Goal: Navigation & Orientation: Find specific page/section

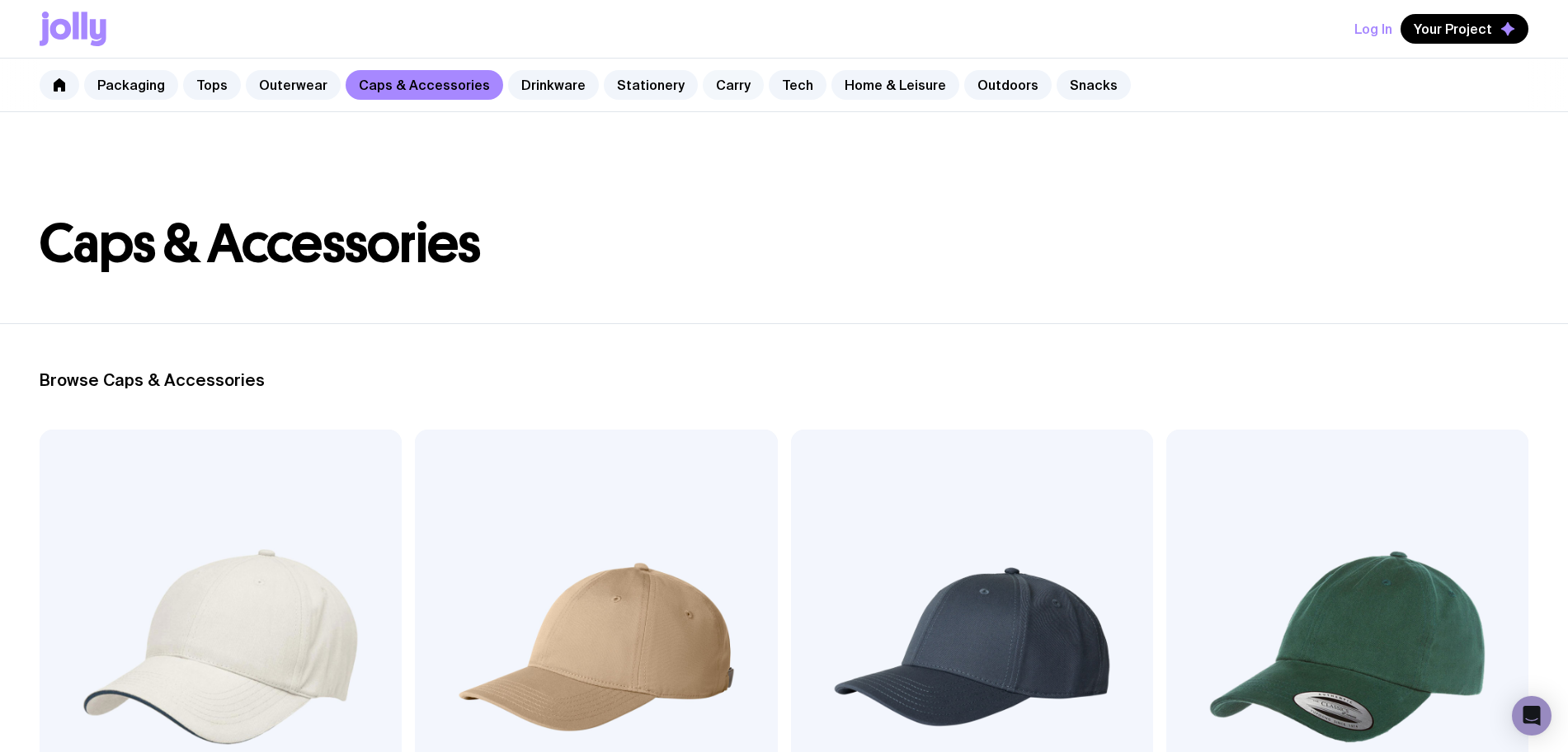
click at [712, 85] on link "Carry" at bounding box center [733, 85] width 61 height 30
click at [780, 87] on link "Tech" at bounding box center [798, 85] width 58 height 30
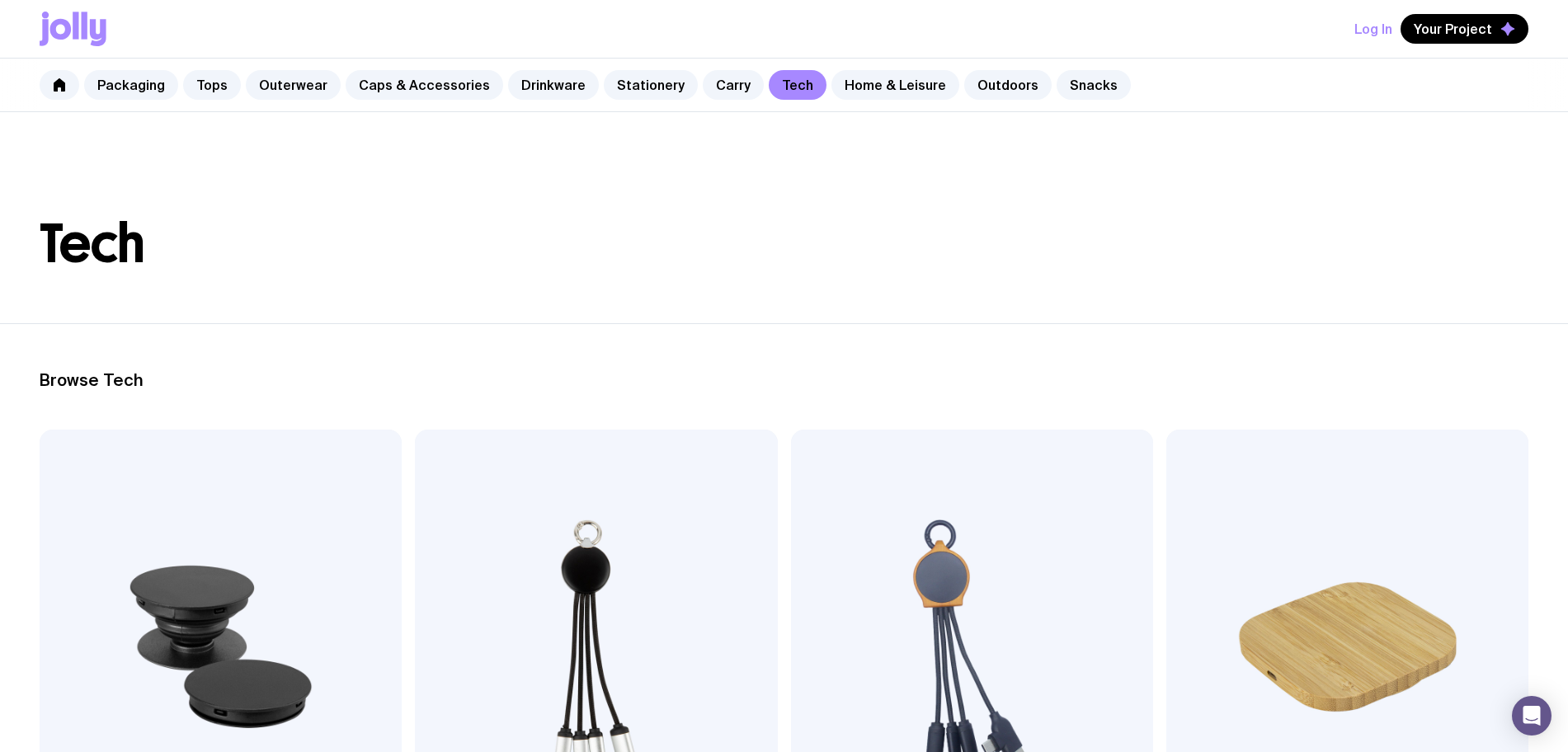
click at [451, 510] on img at bounding box center [596, 647] width 362 height 435
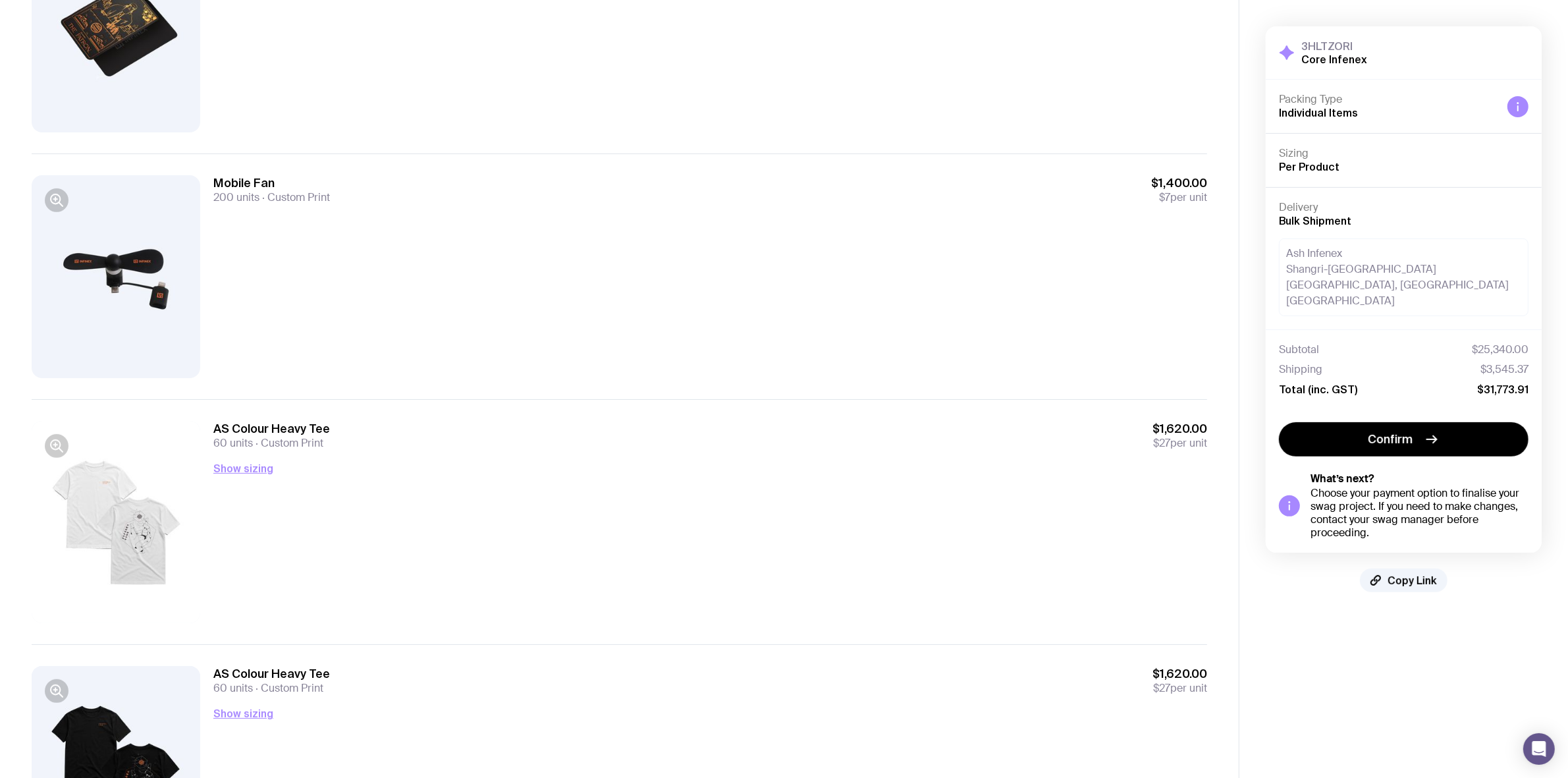
scroll to position [494, 0]
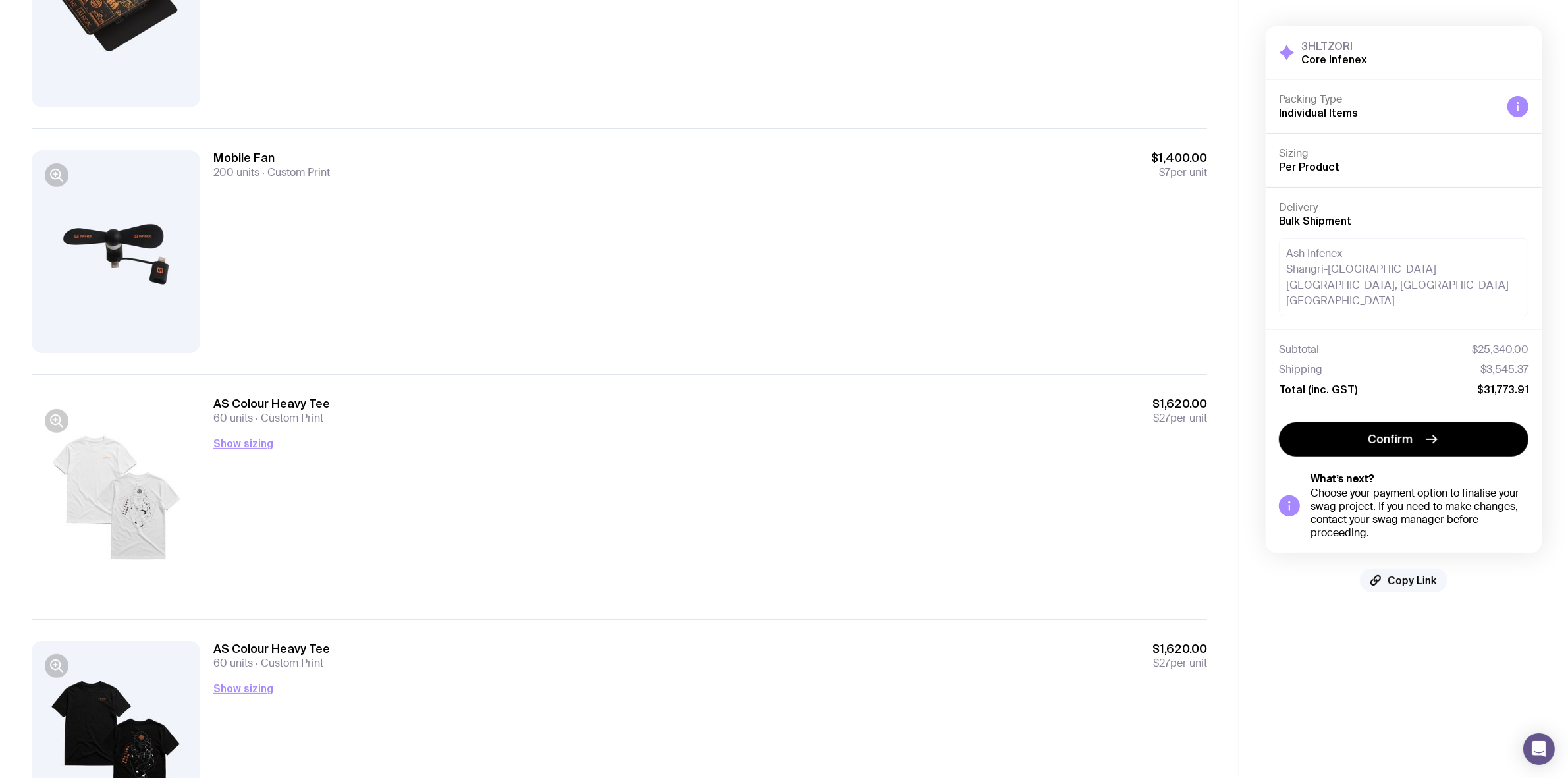
click at [1400, 574] on span "Copy Link" at bounding box center [1412, 580] width 50 height 13
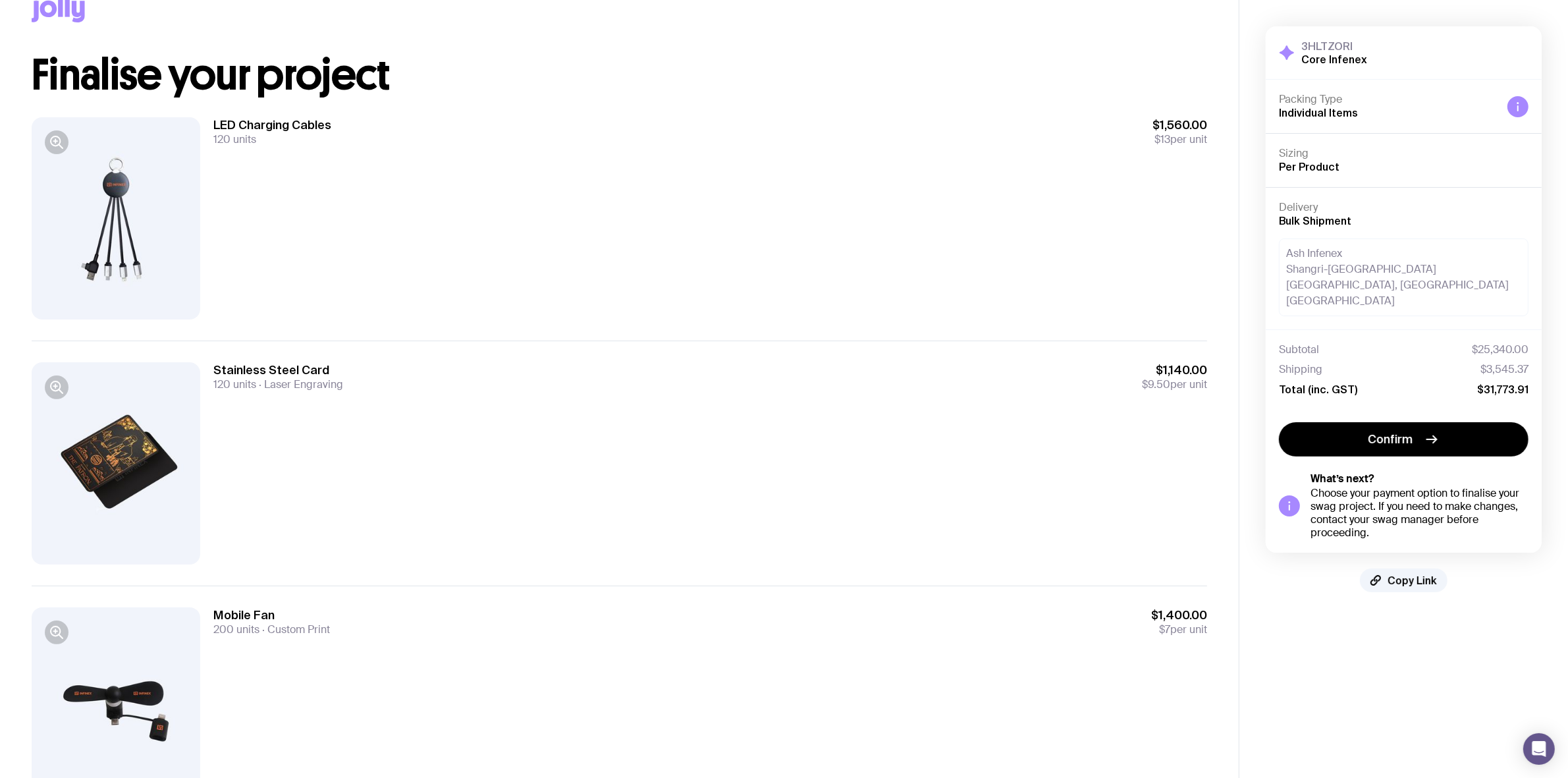
scroll to position [0, 0]
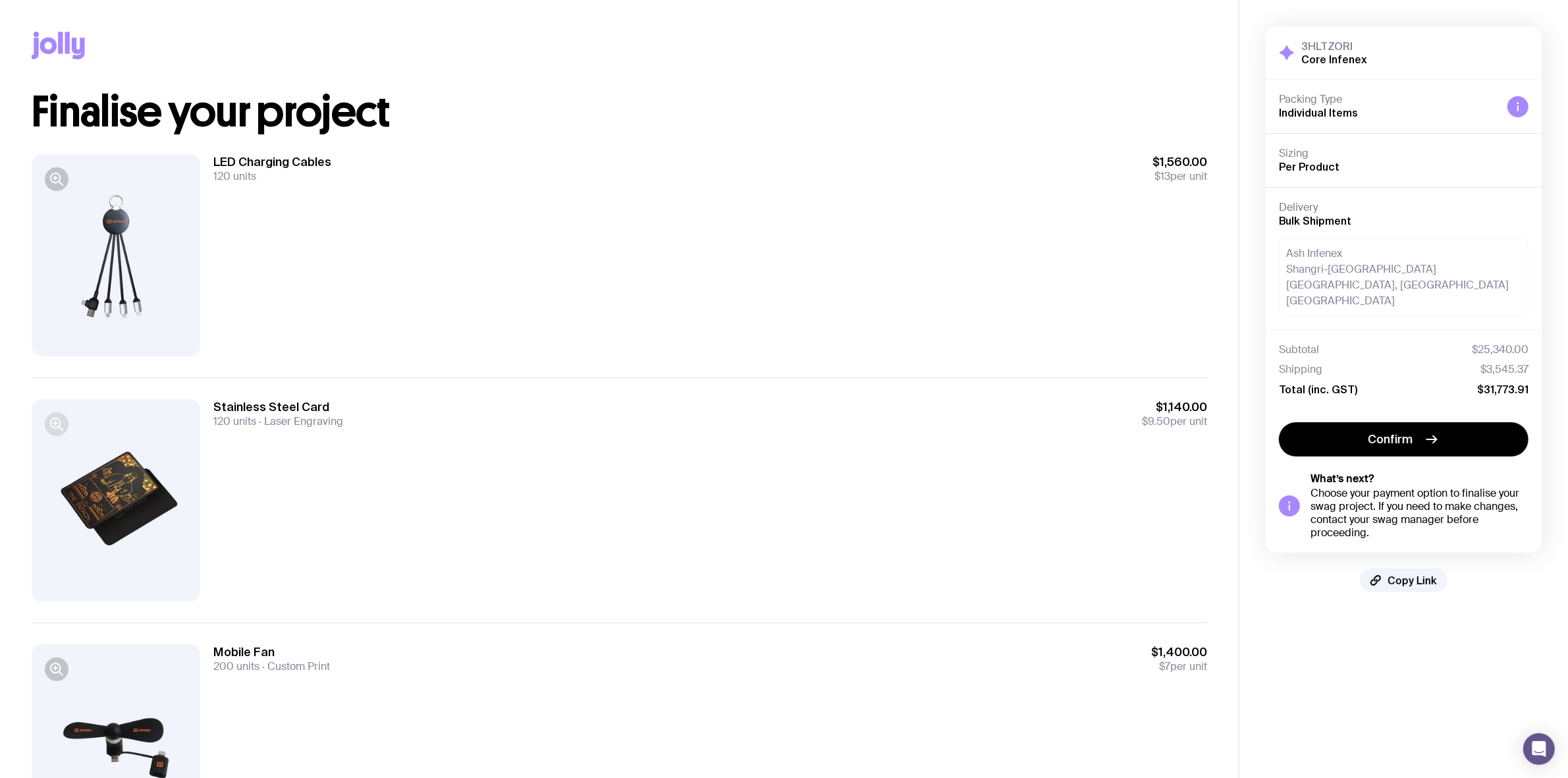
click at [63, 426] on icon "button" at bounding box center [57, 424] width 16 height 16
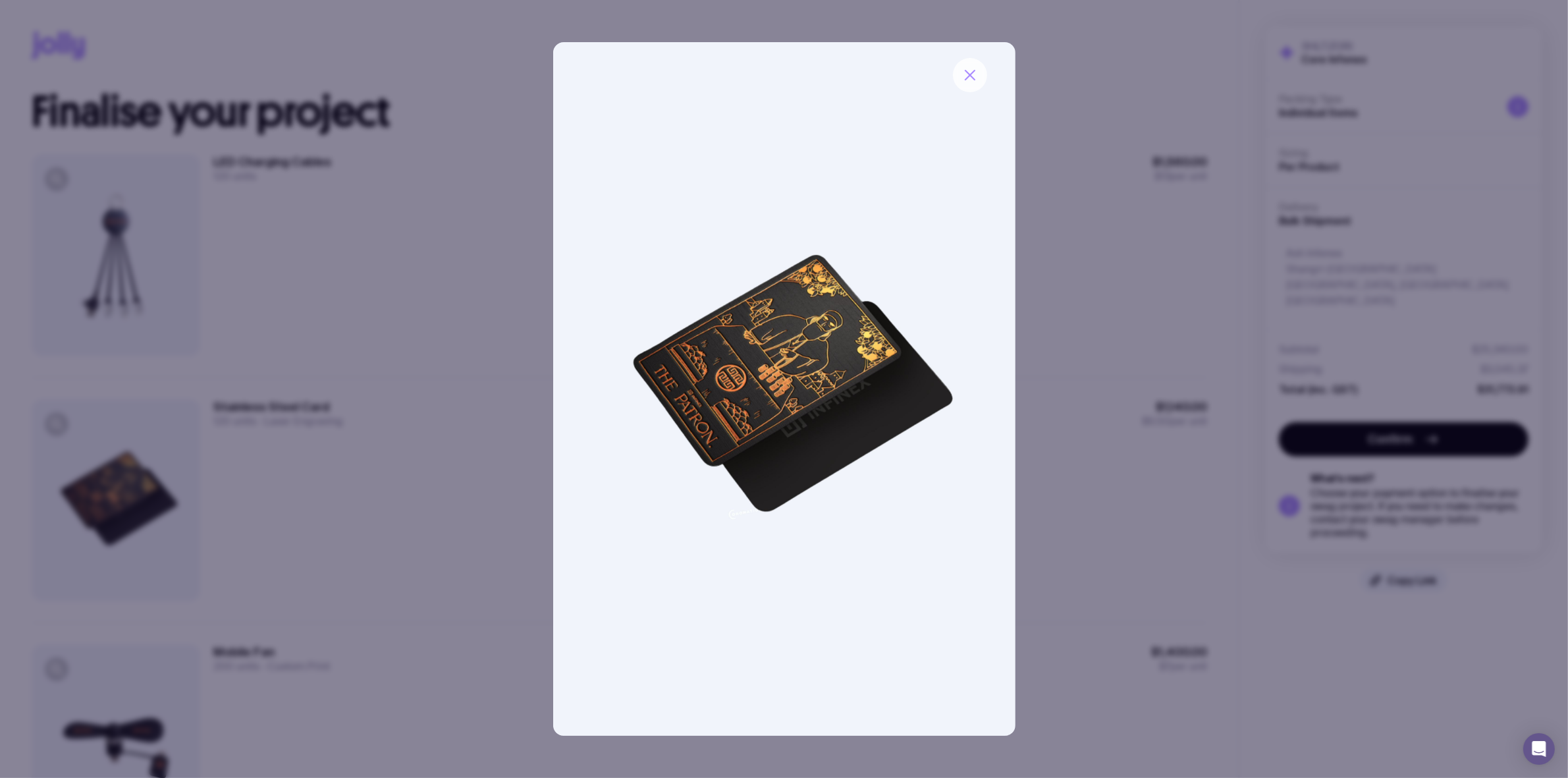
click at [970, 75] on icon "button" at bounding box center [970, 75] width 9 height 9
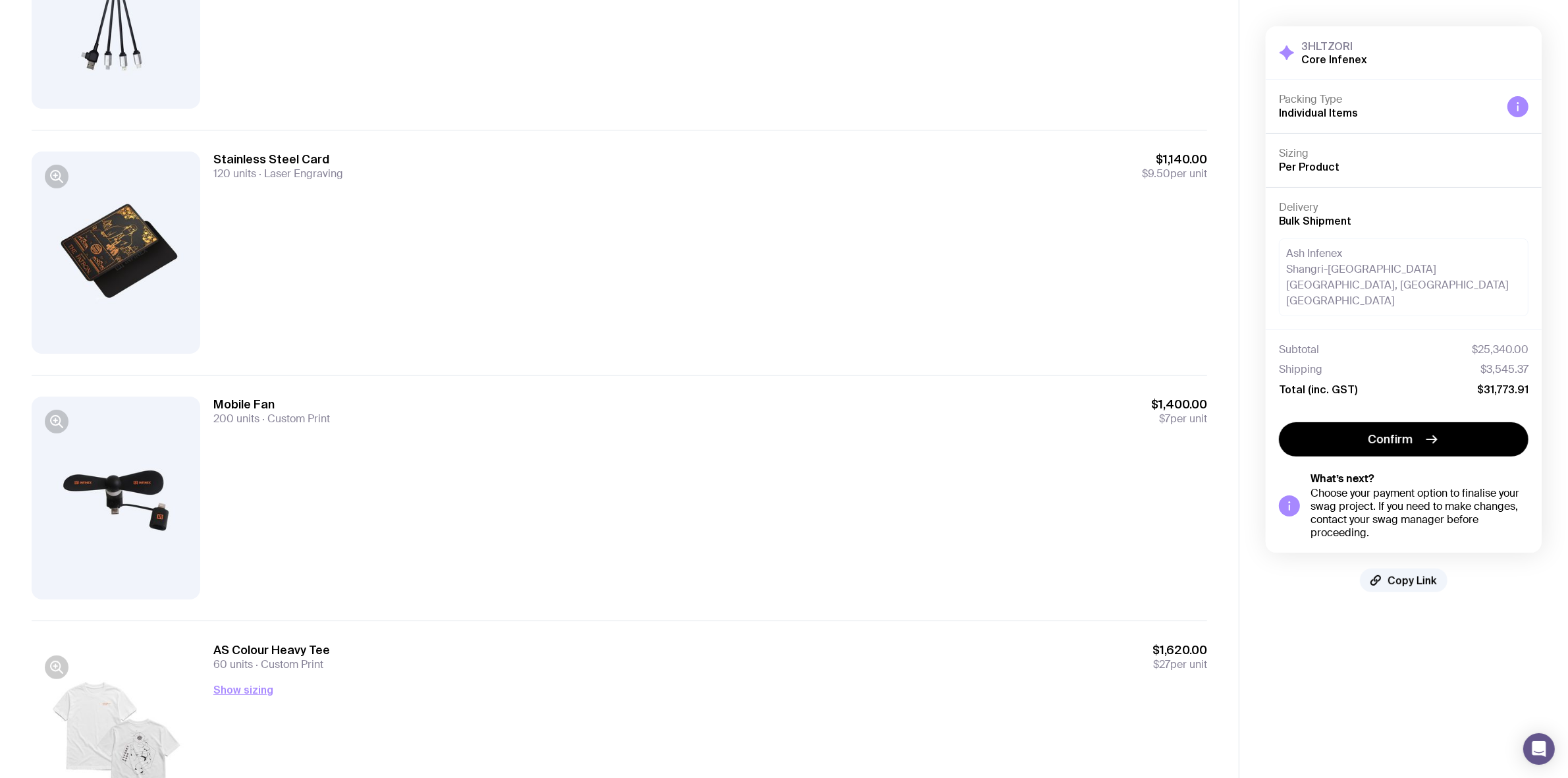
scroll to position [104, 0]
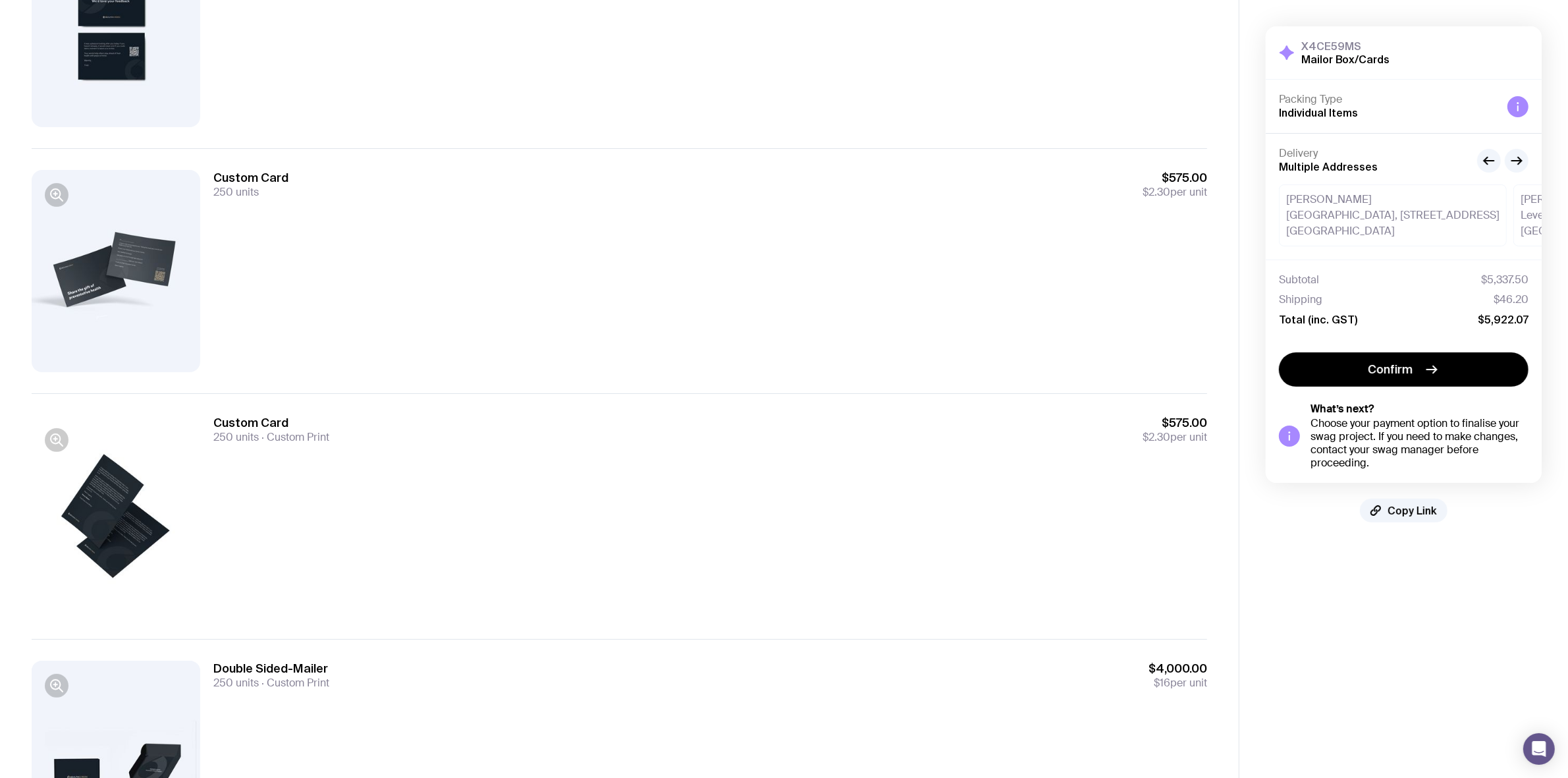
scroll to position [329, 0]
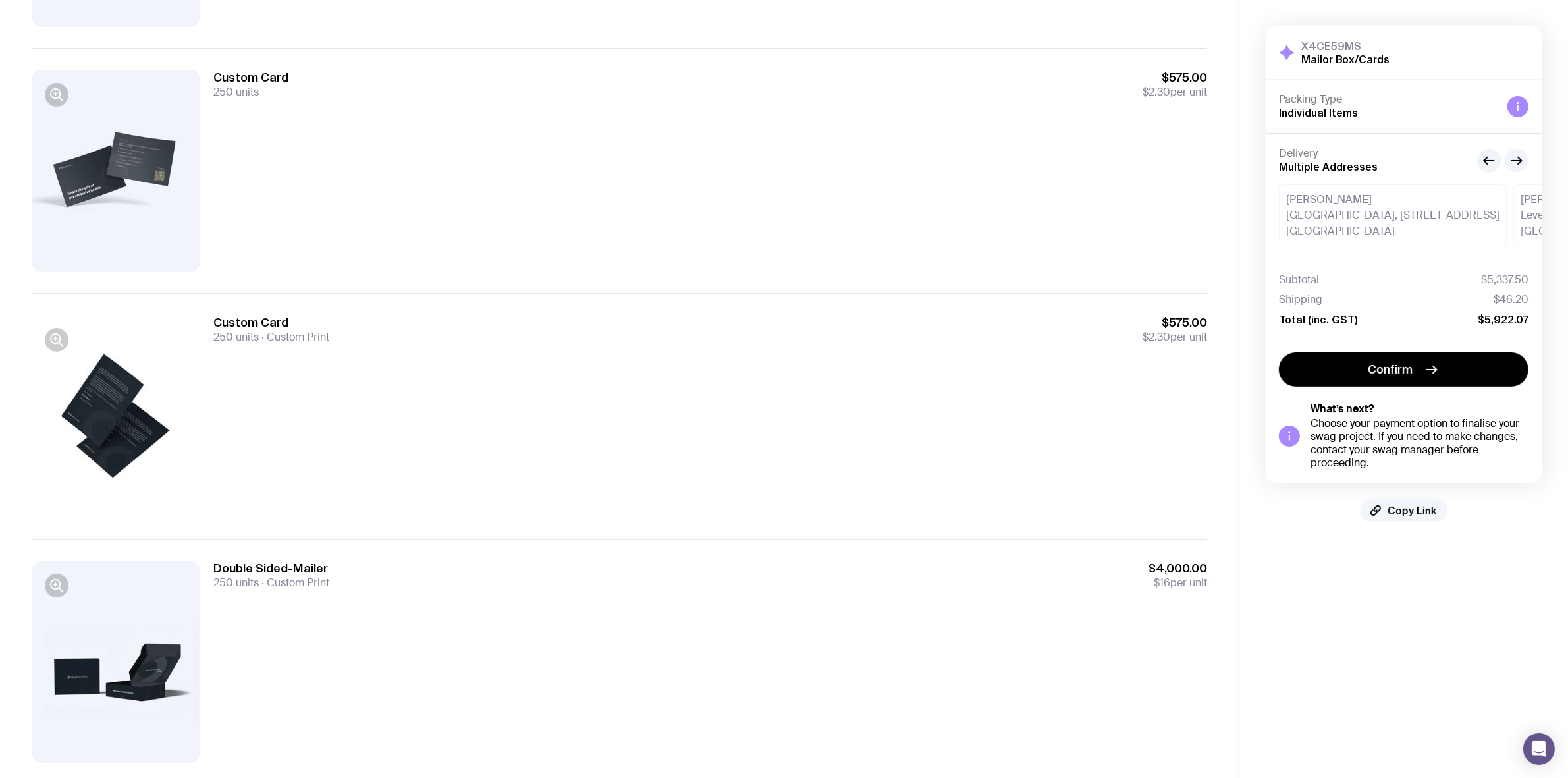
click at [1417, 511] on span "Copy Link" at bounding box center [1412, 511] width 50 height 13
click at [1386, 519] on button "Copy Link" at bounding box center [1403, 511] width 87 height 24
